Goal: Navigation & Orientation: Go to known website

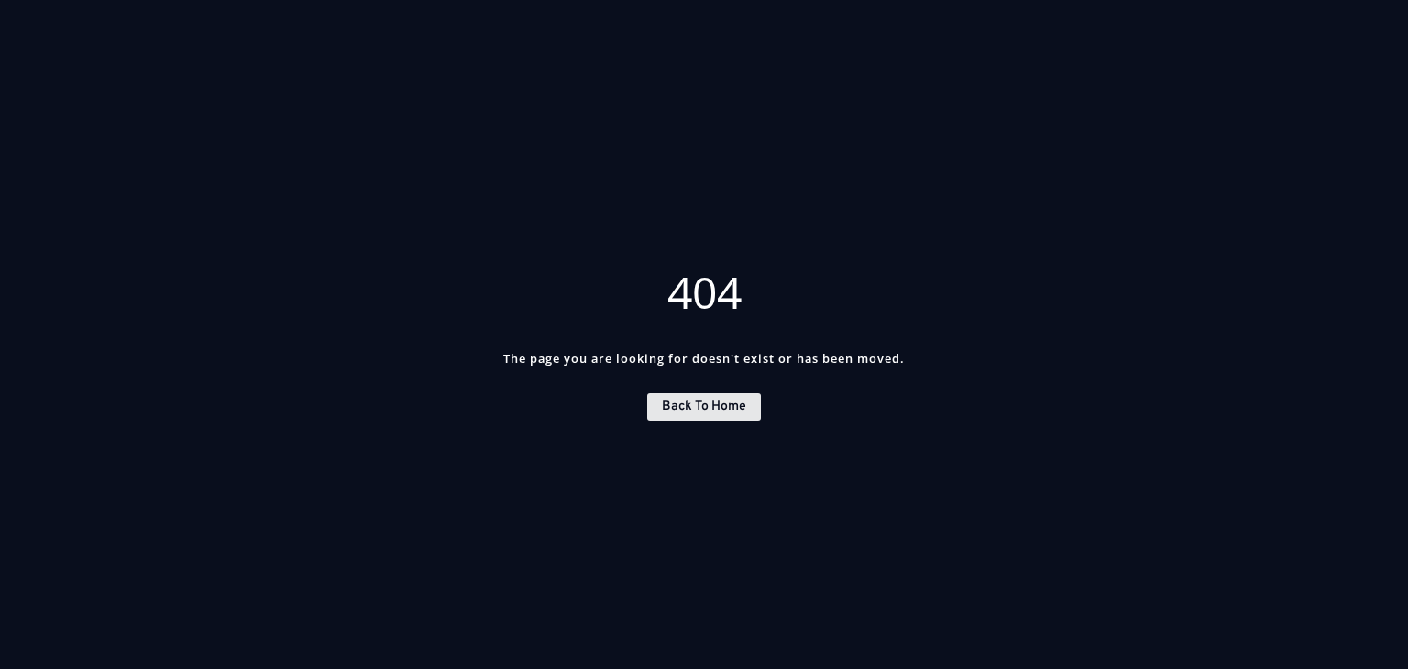
click at [690, 412] on link "Back to home" at bounding box center [704, 407] width 114 height 28
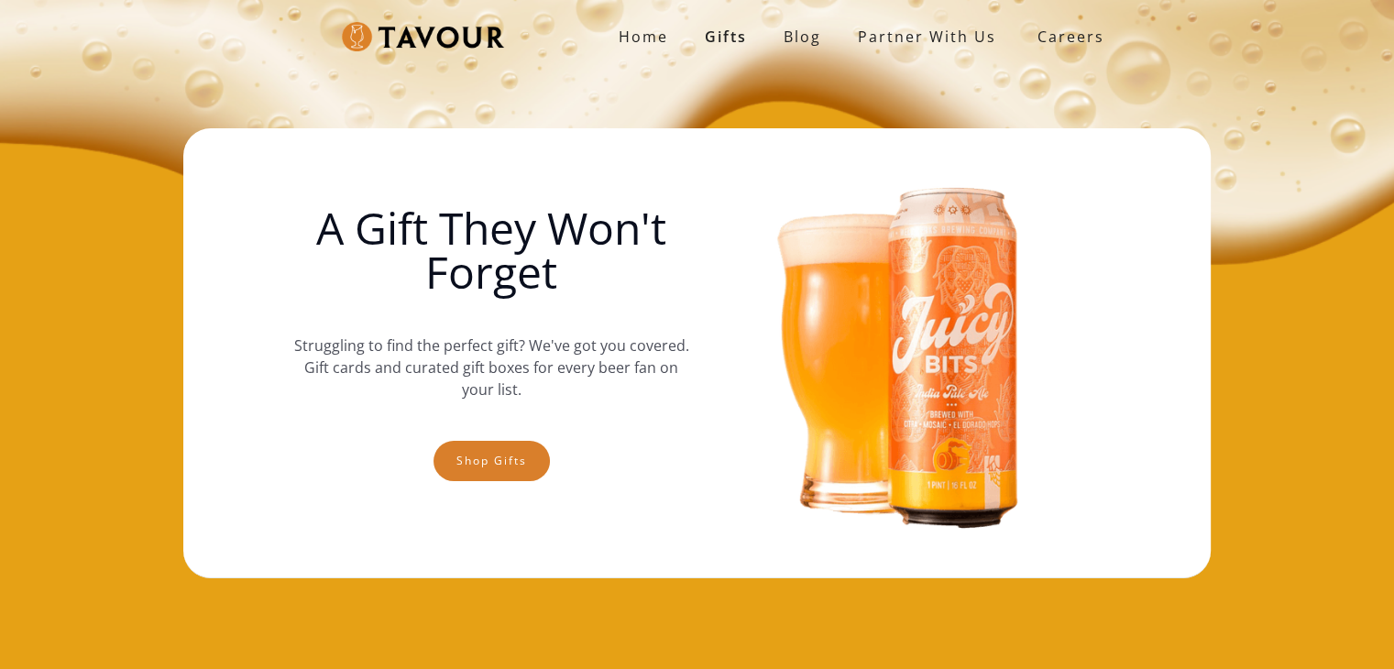
click at [690, 412] on div "A Gift They Won't Forget Struggling to find the perfect gift? We've got you cov…" at bounding box center [698, 353] width 862 height 413
click at [660, 42] on strong "Home" at bounding box center [644, 37] width 50 height 20
